Goal: Transaction & Acquisition: Book appointment/travel/reservation

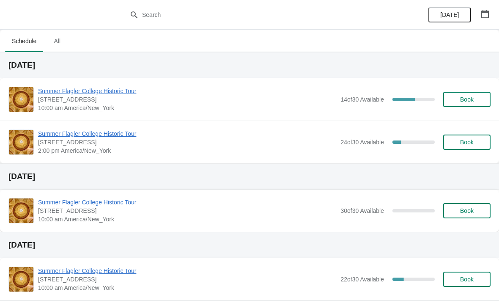
click at [119, 94] on span "Summer Flagler College Historic Tour" at bounding box center [187, 91] width 298 height 8
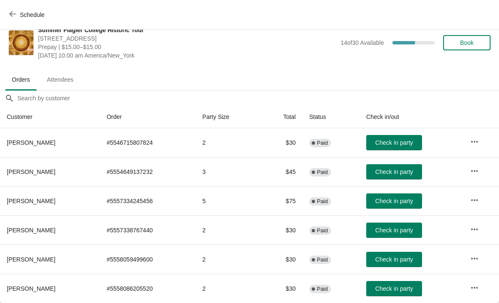
scroll to position [12, 0]
click at [230, 241] on td "2" at bounding box center [228, 229] width 65 height 29
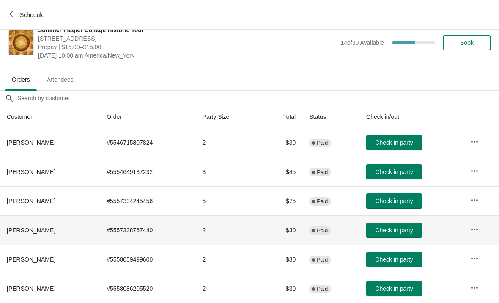
click at [232, 241] on td "2" at bounding box center [228, 229] width 65 height 29
click at [232, 239] on td "2" at bounding box center [228, 229] width 65 height 29
click at [231, 239] on td "2" at bounding box center [228, 229] width 65 height 29
click at [230, 240] on td "2" at bounding box center [228, 229] width 65 height 29
click at [176, 193] on td "# 5557334245456" at bounding box center [148, 200] width 96 height 29
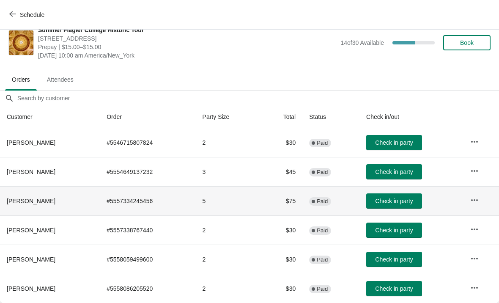
click at [160, 194] on td "# 5557334245456" at bounding box center [148, 200] width 96 height 29
click at [168, 198] on td "# 5557334245456" at bounding box center [148, 200] width 96 height 29
click at [168, 199] on td "# 5557334245456" at bounding box center [148, 200] width 96 height 29
click at [155, 207] on td "# 5557334245456" at bounding box center [148, 200] width 96 height 29
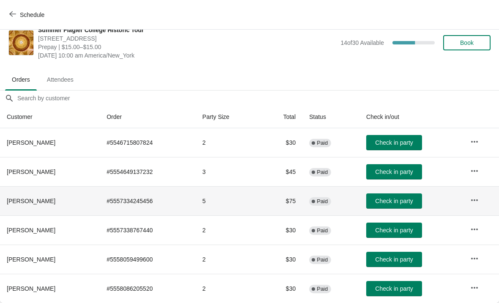
click at [165, 207] on td "# 5557334245456" at bounding box center [148, 200] width 96 height 29
click at [162, 206] on td "# 5557334245456" at bounding box center [148, 200] width 96 height 29
click at [166, 214] on td "# 5557334245456" at bounding box center [148, 200] width 96 height 29
click at [165, 213] on td "# 5557334245456" at bounding box center [148, 200] width 96 height 29
click at [182, 215] on td "# 5557334245456" at bounding box center [148, 200] width 96 height 29
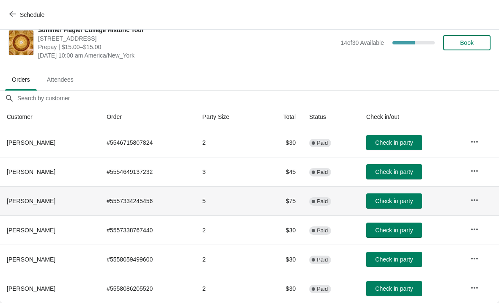
click at [400, 293] on button "Check in party" at bounding box center [394, 288] width 56 height 15
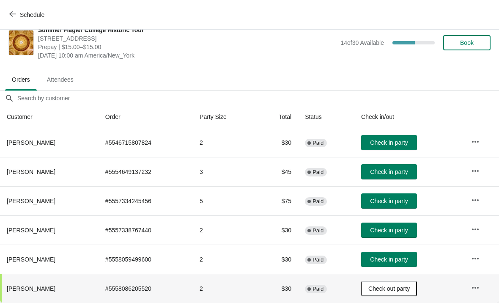
click at [476, 44] on span "Book" at bounding box center [467, 42] width 32 height 7
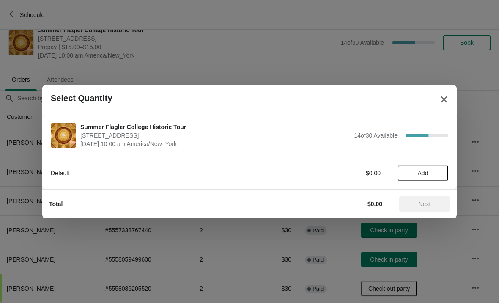
click at [438, 173] on span "Add" at bounding box center [423, 173] width 36 height 7
click at [442, 170] on icon at bounding box center [437, 172] width 9 height 9
click at [435, 204] on span "Next" at bounding box center [424, 204] width 37 height 7
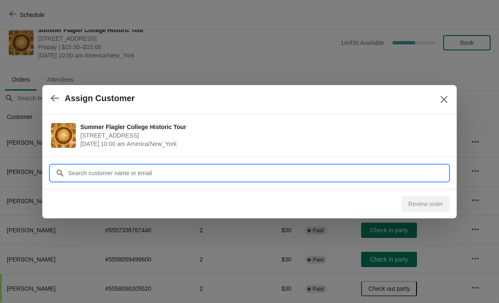
click at [426, 171] on input "Customer" at bounding box center [258, 172] width 381 height 15
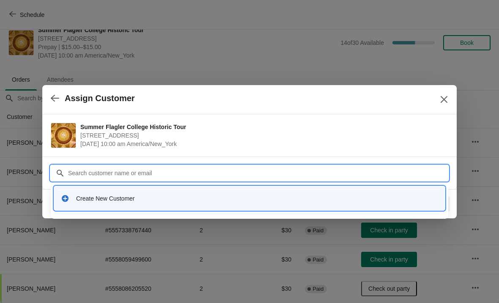
click at [233, 198] on div "Create New Customer" at bounding box center [257, 198] width 362 height 8
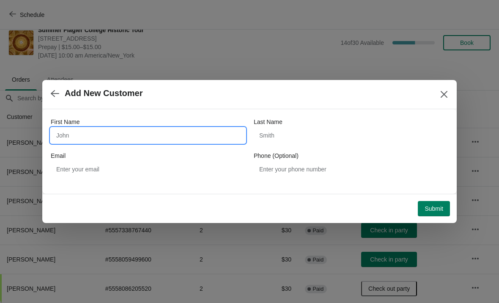
click at [134, 134] on input "First Name" at bounding box center [148, 135] width 195 height 15
type input "Kim"
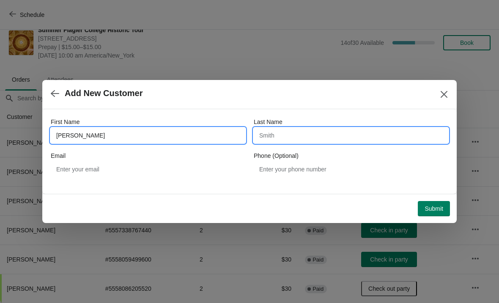
click at [300, 137] on input "Last Name" at bounding box center [351, 135] width 195 height 15
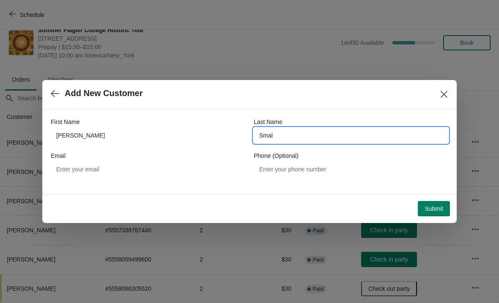
type input "Small"
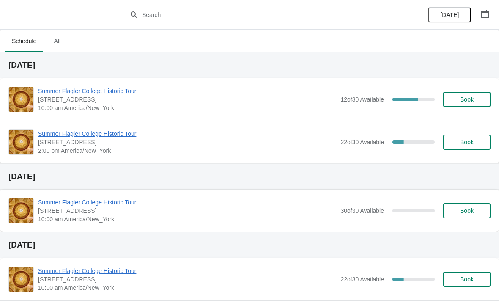
click at [119, 92] on span "Summer Flagler College Historic Tour" at bounding box center [187, 91] width 298 height 8
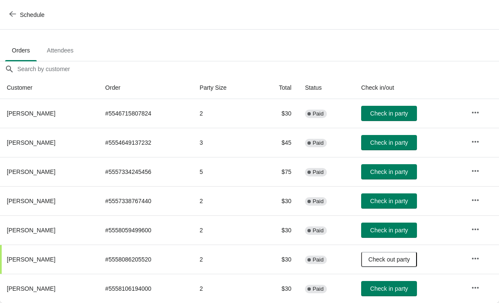
scroll to position [41, 0]
click at [405, 144] on span "Check in party" at bounding box center [389, 142] width 38 height 7
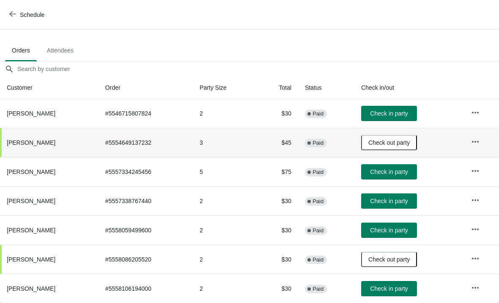
click at [397, 294] on button "Check in party" at bounding box center [389, 288] width 56 height 15
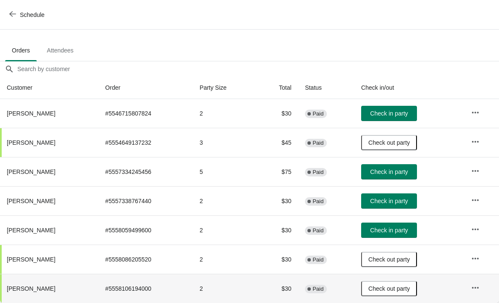
click at [393, 172] on span "Check in party" at bounding box center [389, 171] width 38 height 7
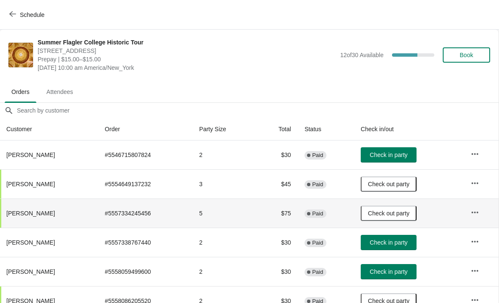
scroll to position [0, 0]
click at [477, 60] on button "Book" at bounding box center [466, 54] width 47 height 15
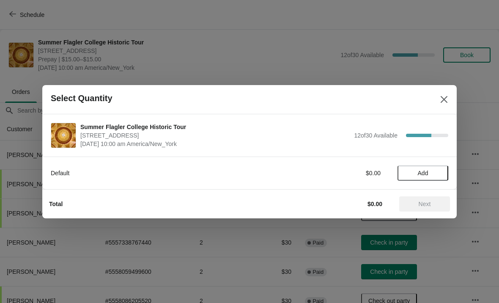
click at [438, 171] on span "Add" at bounding box center [423, 173] width 36 height 7
click at [441, 175] on icon at bounding box center [437, 172] width 9 height 9
click at [438, 207] on span "Next" at bounding box center [424, 204] width 37 height 7
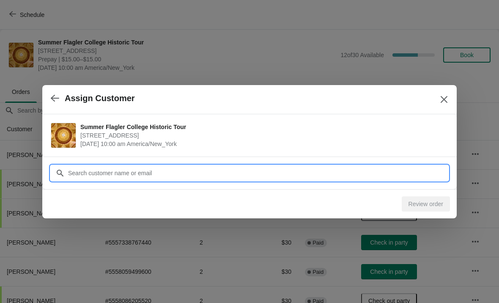
click at [74, 168] on input "Customer" at bounding box center [258, 172] width 381 height 15
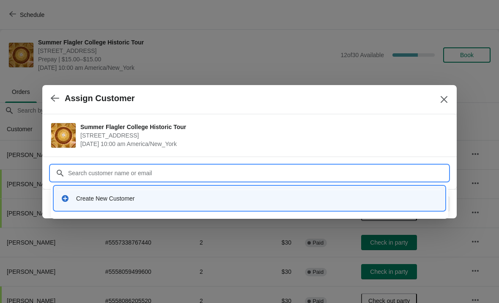
click at [88, 197] on div "Create New Customer" at bounding box center [257, 198] width 362 height 8
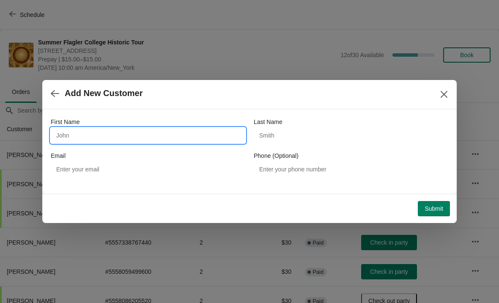
click at [121, 130] on input "First Name" at bounding box center [148, 135] width 195 height 15
type input "Chris"
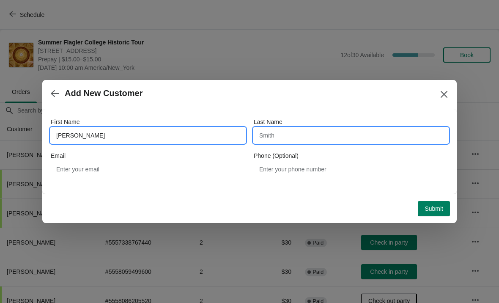
click at [356, 137] on input "Last Name" at bounding box center [351, 135] width 195 height 15
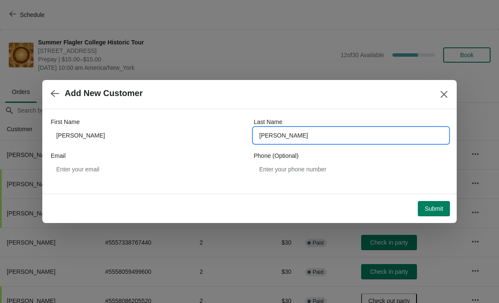
type input "Bezaire"
click at [366, 93] on span "Add New Customer" at bounding box center [239, 93] width 377 height 10
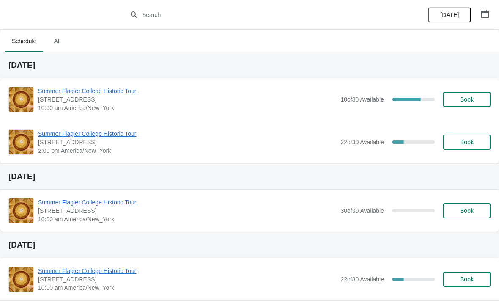
click at [127, 94] on span "Summer Flagler College Historic Tour" at bounding box center [187, 91] width 298 height 8
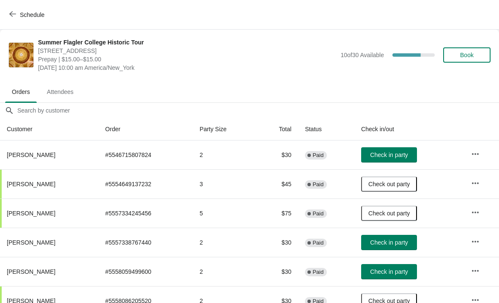
click at [479, 57] on span "Book" at bounding box center [467, 55] width 32 height 7
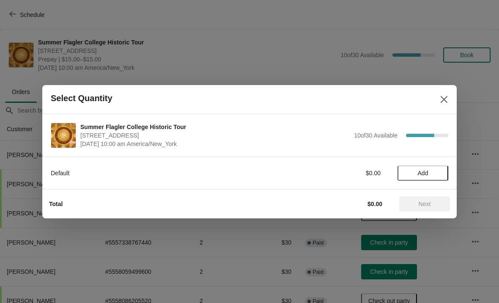
click at [432, 162] on div "Default $0.00 Add" at bounding box center [250, 169] width 398 height 24
click at [423, 175] on span "Add" at bounding box center [423, 173] width 11 height 7
click at [450, 166] on div "Default $15.00 1" at bounding box center [249, 173] width 415 height 33
click at [441, 174] on icon at bounding box center [437, 172] width 9 height 9
click at [427, 217] on div "Total $30.00 Next" at bounding box center [249, 203] width 415 height 29
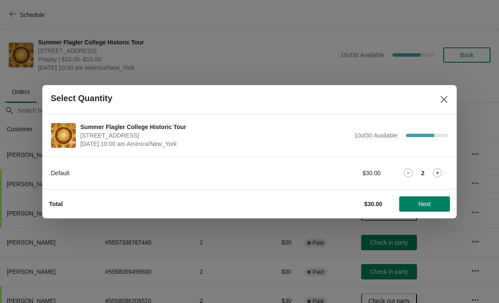
click at [424, 204] on span "Next" at bounding box center [425, 204] width 12 height 7
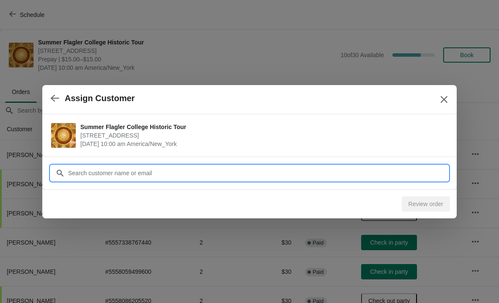
click at [93, 171] on input "Customer" at bounding box center [258, 172] width 381 height 15
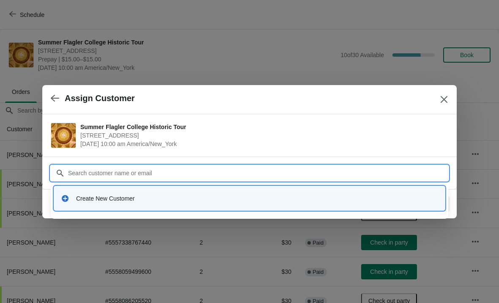
click at [74, 186] on div "Create New Customer" at bounding box center [249, 198] width 391 height 24
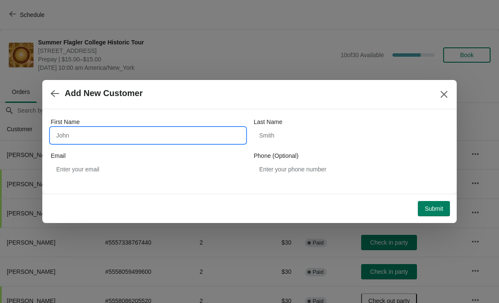
click at [65, 132] on input "First Name" at bounding box center [148, 135] width 195 height 15
type input "Carlie"
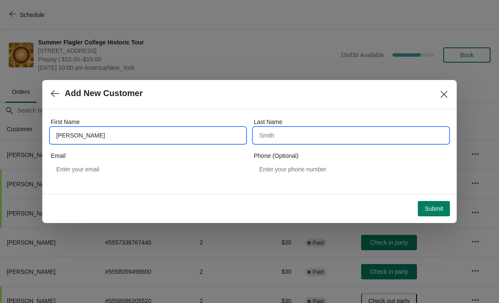
click at [352, 141] on input "Last Name" at bounding box center [351, 135] width 195 height 15
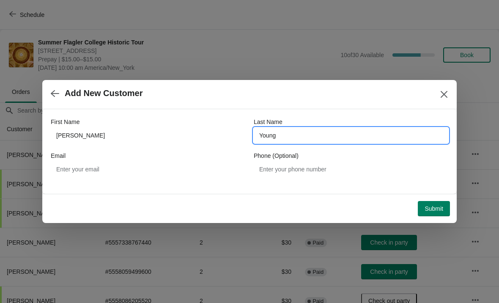
type input "Young"
click at [364, 106] on div "Add New Customer" at bounding box center [249, 94] width 415 height 29
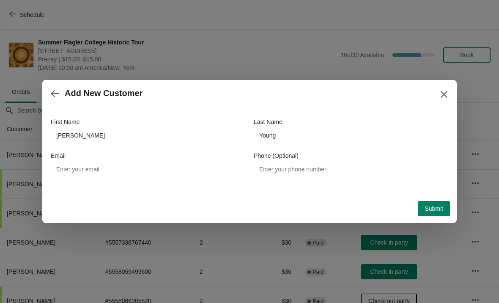
click at [431, 215] on button "Submit" at bounding box center [434, 208] width 32 height 15
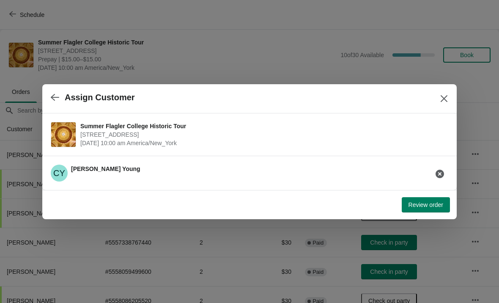
click at [428, 206] on span "Review order" at bounding box center [426, 204] width 35 height 7
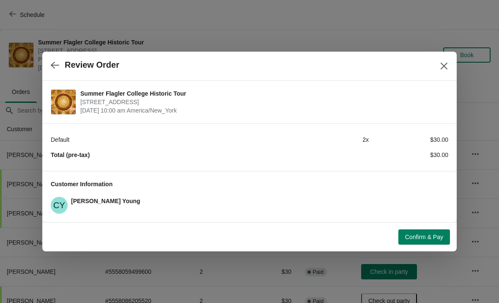
click at [420, 238] on span "Confirm & Pay" at bounding box center [424, 237] width 38 height 7
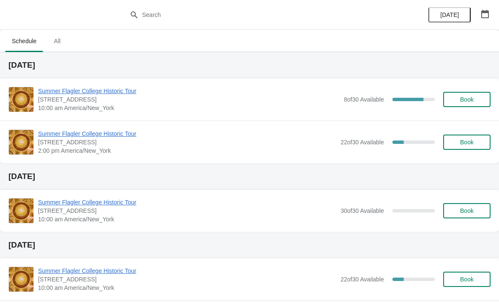
click at [474, 102] on span "Book" at bounding box center [467, 99] width 32 height 7
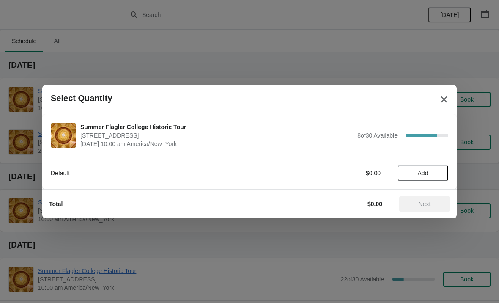
click at [428, 176] on span "Add" at bounding box center [423, 173] width 11 height 7
click at [430, 205] on span "Next" at bounding box center [425, 204] width 12 height 7
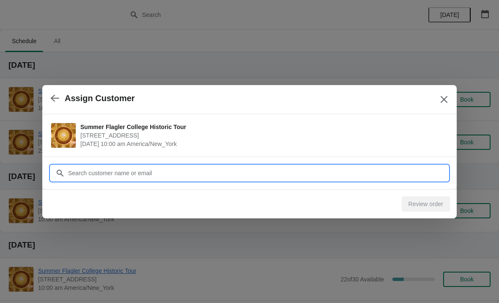
click at [281, 174] on input "Customer" at bounding box center [258, 172] width 381 height 15
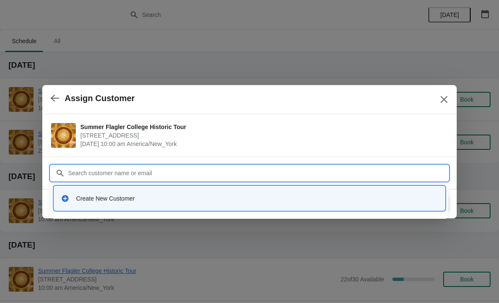
click at [110, 172] on input "Customer" at bounding box center [258, 172] width 381 height 15
click at [115, 209] on div "Create New Customer" at bounding box center [249, 198] width 391 height 24
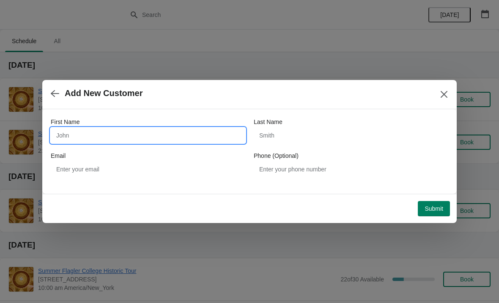
click at [106, 134] on input "First Name" at bounding box center [148, 135] width 195 height 15
type input "Frances"
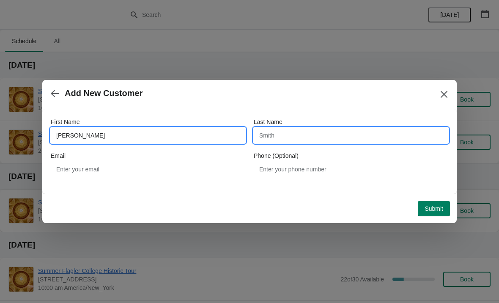
click at [336, 143] on input "Last Name" at bounding box center [351, 135] width 195 height 15
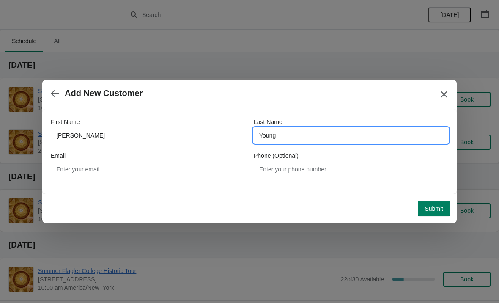
type input "Young"
click at [350, 105] on div "Add New Customer" at bounding box center [249, 94] width 415 height 29
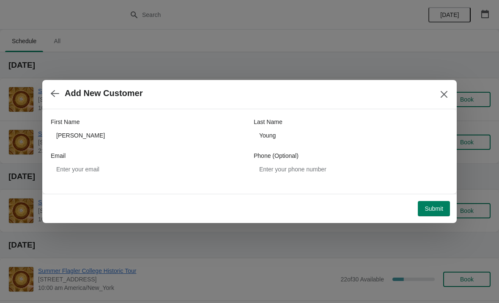
click at [435, 214] on button "Submit" at bounding box center [434, 208] width 32 height 15
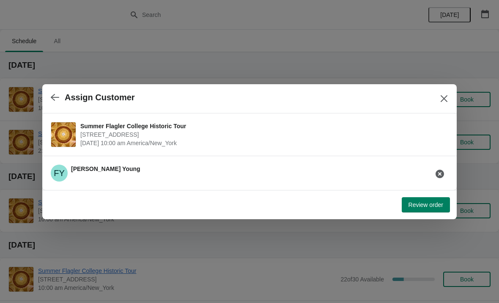
click at [433, 217] on div "Review order" at bounding box center [249, 204] width 415 height 29
click at [431, 204] on span "Review order" at bounding box center [426, 204] width 35 height 7
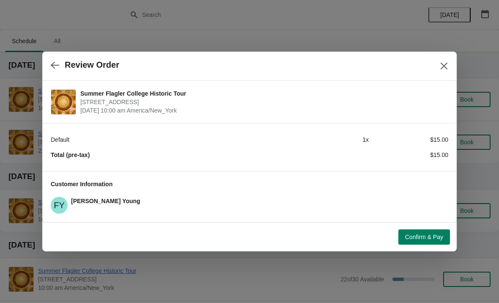
click at [430, 237] on span "Confirm & Pay" at bounding box center [424, 237] width 38 height 7
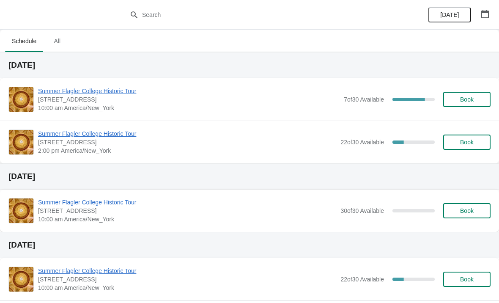
click at [468, 90] on div "Summer Flagler College Historic Tour [STREET_ADDRESS][PERSON_NAME] 10:00 am Ame…" at bounding box center [264, 99] width 453 height 25
click at [469, 100] on span "Book" at bounding box center [467, 99] width 14 height 7
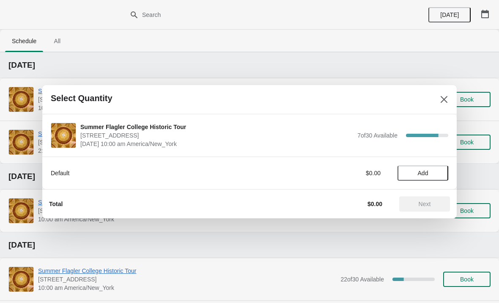
click at [430, 172] on span "Add" at bounding box center [423, 173] width 36 height 7
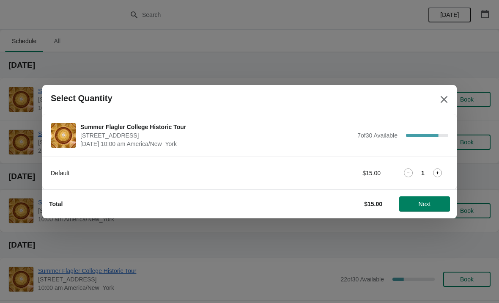
click at [435, 175] on icon at bounding box center [437, 172] width 9 height 9
click at [435, 204] on span "Next" at bounding box center [424, 204] width 37 height 7
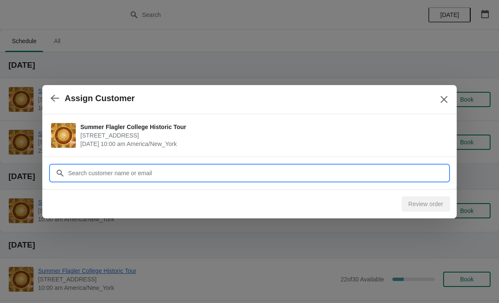
click at [268, 171] on input "Customer" at bounding box center [258, 172] width 381 height 15
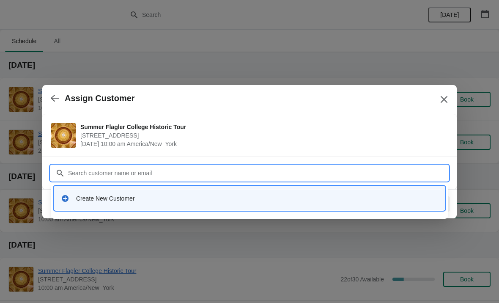
click at [168, 196] on div "Create New Customer" at bounding box center [257, 198] width 362 height 8
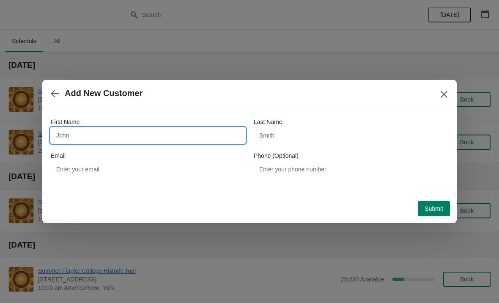
click at [182, 141] on input "First Name" at bounding box center [148, 135] width 195 height 15
type input "[PERSON_NAME]"
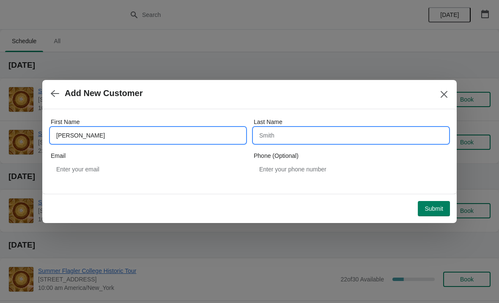
click at [327, 138] on input "Last Name" at bounding box center [351, 135] width 195 height 15
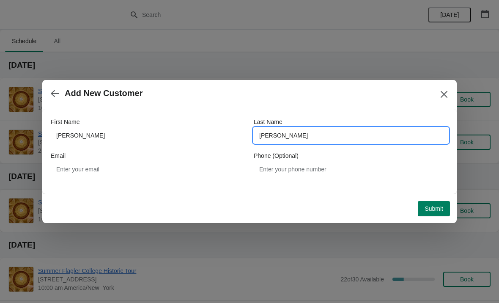
type input "[PERSON_NAME]"
click at [354, 92] on span "Add New Customer" at bounding box center [239, 93] width 377 height 10
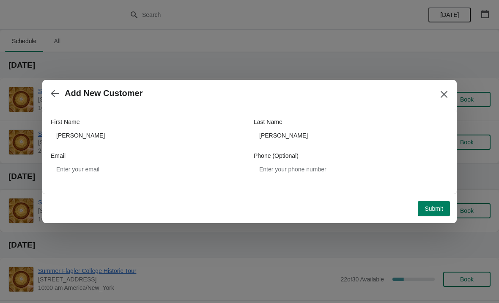
click at [433, 209] on span "Submit" at bounding box center [434, 208] width 19 height 7
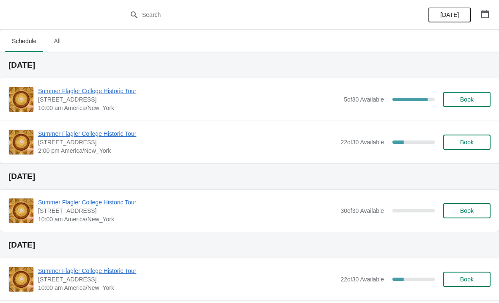
click at [471, 105] on button "Book" at bounding box center [466, 99] width 47 height 15
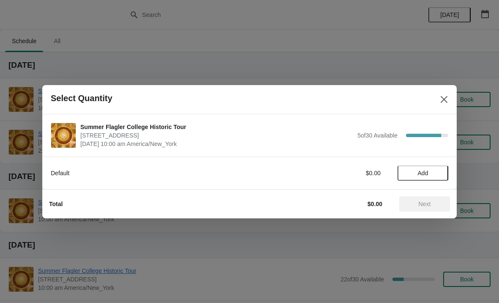
click at [431, 175] on span "Add" at bounding box center [423, 173] width 36 height 7
click at [418, 210] on button "Next" at bounding box center [424, 203] width 51 height 15
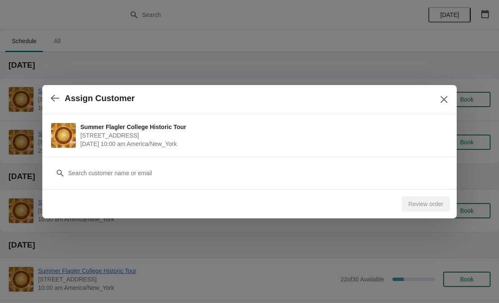
click at [115, 162] on div "Customer" at bounding box center [250, 169] width 398 height 24
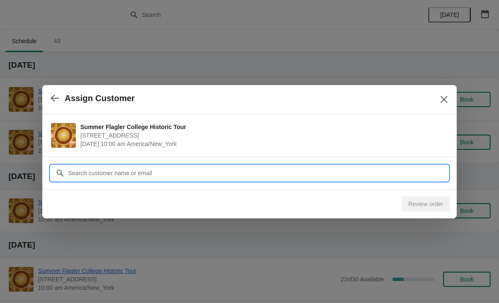
click at [130, 176] on input "Customer" at bounding box center [258, 172] width 381 height 15
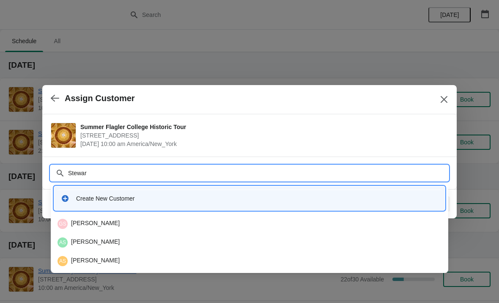
type input "Stewart"
click at [107, 196] on div "Create New Customer" at bounding box center [257, 198] width 362 height 8
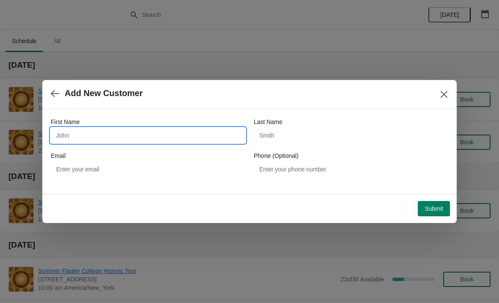
click at [101, 135] on input "First Name" at bounding box center [148, 135] width 195 height 15
type input "Stewart"
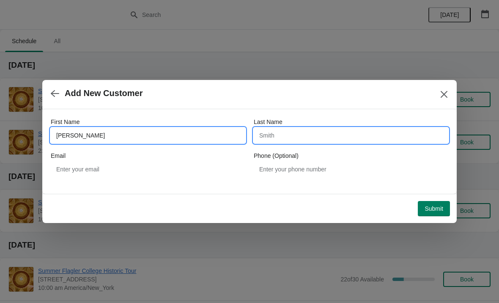
click at [300, 134] on input "Last Name" at bounding box center [351, 135] width 195 height 15
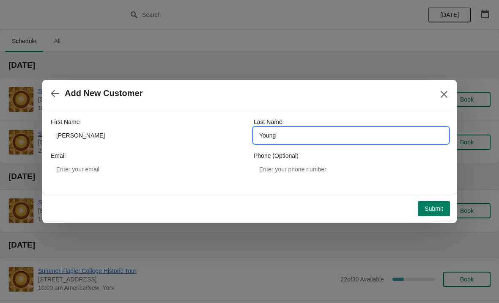
type input "Young"
click at [351, 103] on div "Add New Customer" at bounding box center [249, 94] width 415 height 29
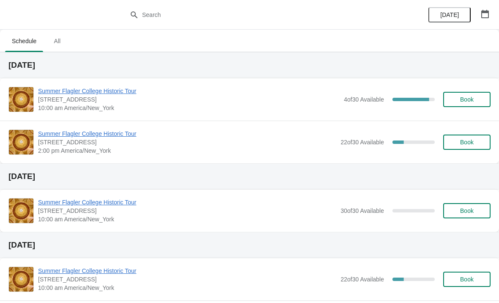
click at [469, 107] on button "Book" at bounding box center [466, 99] width 47 height 15
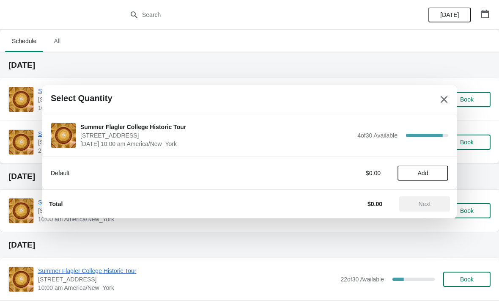
click at [419, 171] on span "Add" at bounding box center [423, 173] width 11 height 7
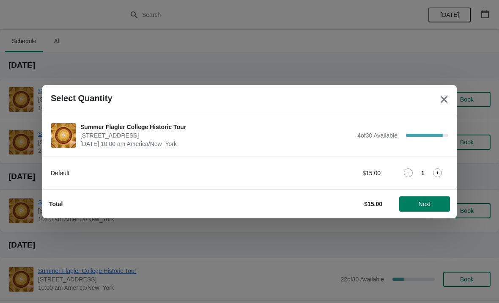
click at [428, 210] on button "Next" at bounding box center [424, 203] width 51 height 15
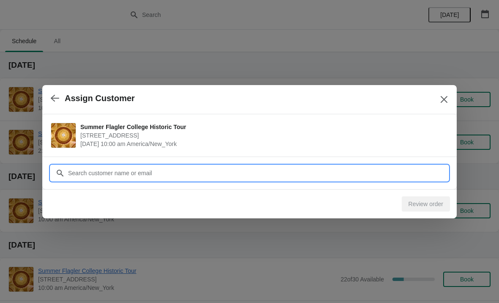
click at [185, 175] on input "Customer" at bounding box center [258, 172] width 381 height 15
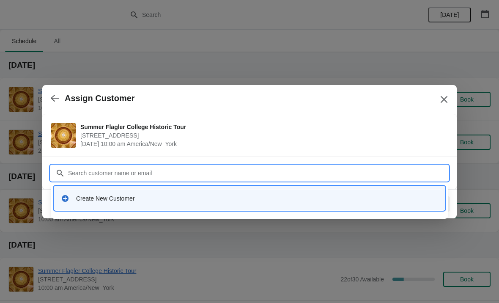
click at [207, 196] on div "Create New Customer" at bounding box center [257, 198] width 362 height 8
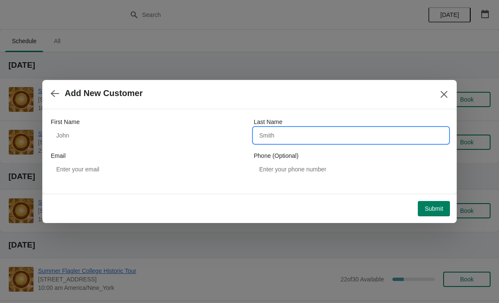
click at [337, 136] on input "Last Name" at bounding box center [351, 135] width 195 height 15
type input "D"
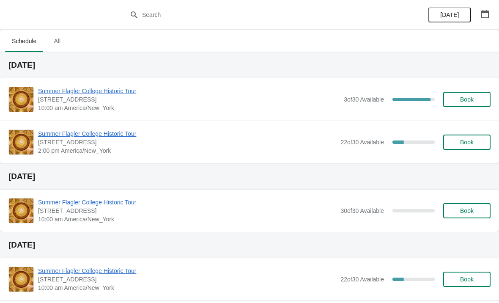
click at [123, 85] on div "Summer Flagler College Historic Tour [STREET_ADDRESS][PERSON_NAME] 10:00 am Ame…" at bounding box center [249, 99] width 499 height 42
click at [124, 95] on span "Summer Flagler College Historic Tour" at bounding box center [189, 91] width 302 height 8
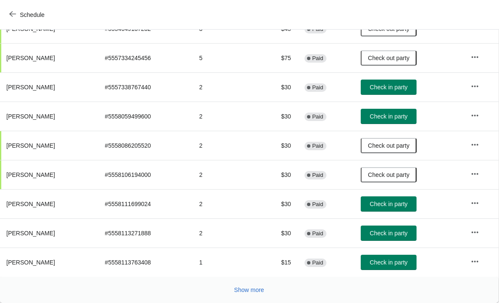
scroll to position [155, 0]
click at [251, 289] on span "Show more" at bounding box center [249, 289] width 30 height 7
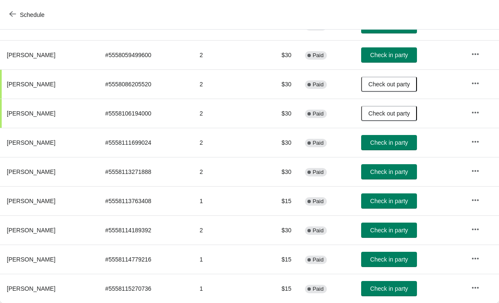
scroll to position [217, 0]
click at [386, 295] on button "Check in party" at bounding box center [389, 288] width 56 height 15
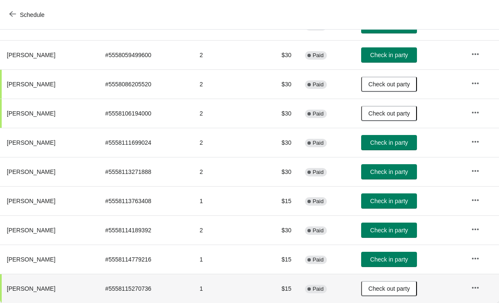
click at [382, 266] on button "Check in party" at bounding box center [389, 259] width 56 height 15
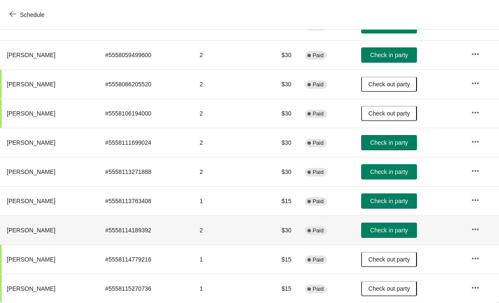
click at [382, 233] on span "Check in party" at bounding box center [389, 230] width 38 height 7
click at [385, 201] on span "Check in party" at bounding box center [389, 201] width 38 height 7
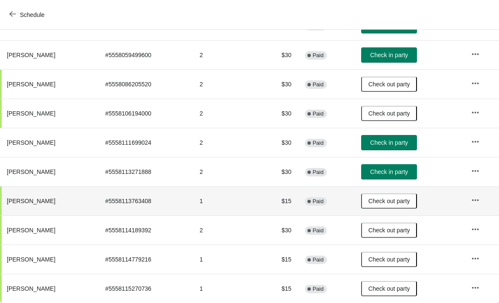
click at [395, 174] on span "Check in party" at bounding box center [389, 171] width 38 height 7
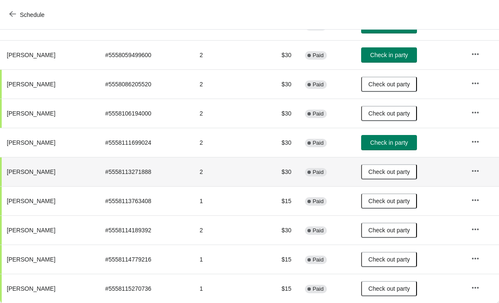
click at [397, 146] on span "Check in party" at bounding box center [389, 142] width 38 height 7
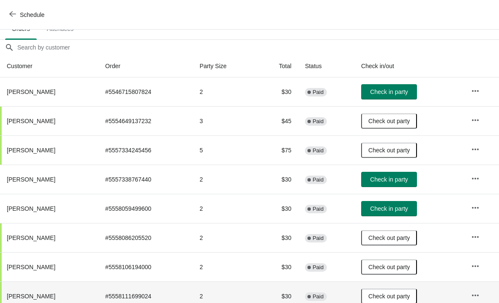
scroll to position [62, 0]
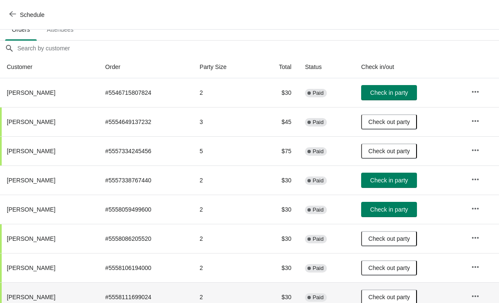
click at [403, 179] on span "Check in party" at bounding box center [389, 180] width 38 height 7
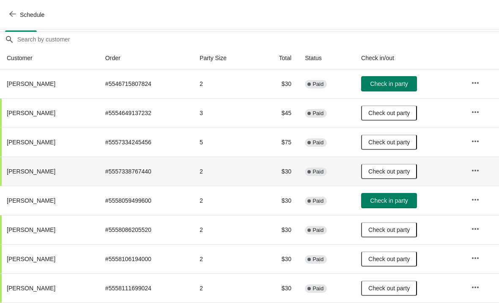
scroll to position [69, 0]
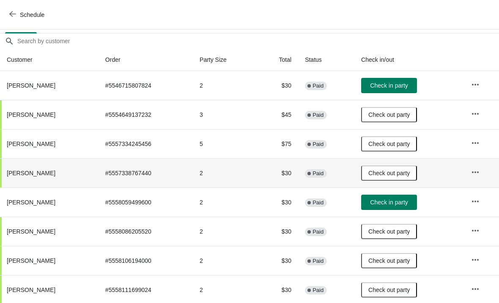
click at [398, 89] on span "Check in party" at bounding box center [389, 85] width 38 height 7
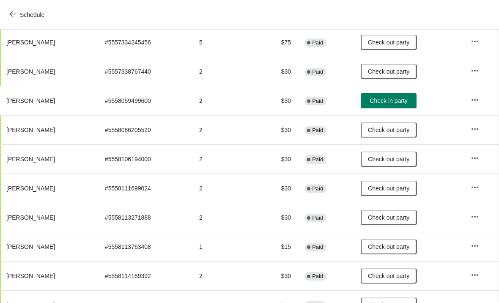
scroll to position [170, 0]
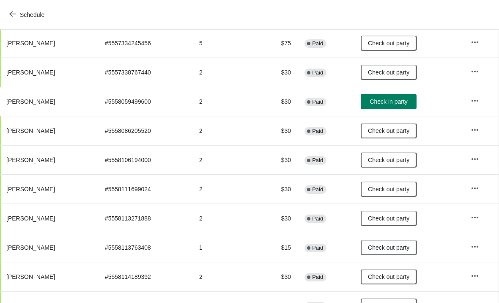
click at [407, 99] on span "Check in party" at bounding box center [389, 101] width 38 height 7
